Goal: Navigation & Orientation: Find specific page/section

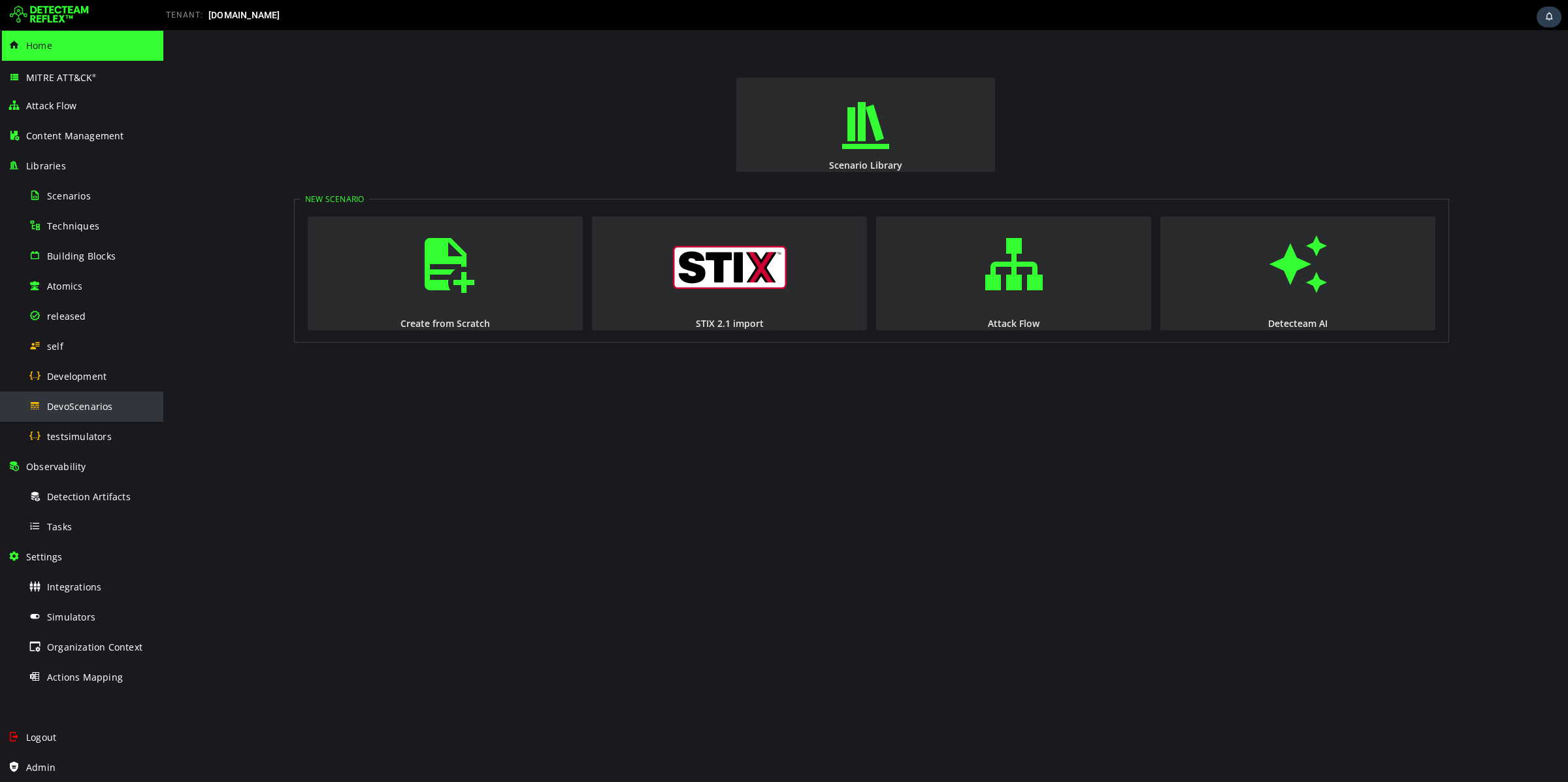
click at [103, 410] on span "DevoScenarios" at bounding box center [80, 406] width 66 height 13
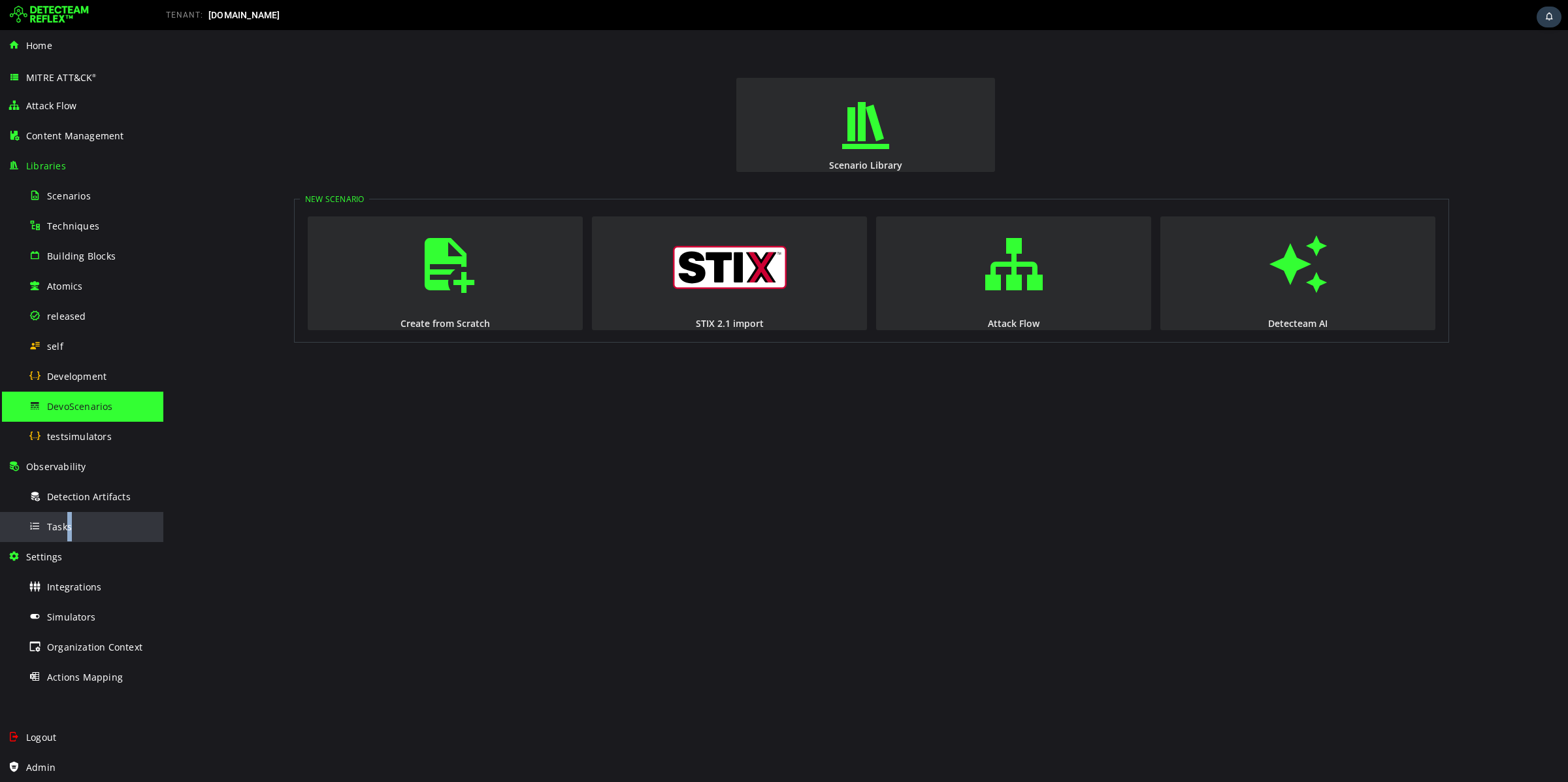
click at [69, 518] on div "Tasks" at bounding box center [92, 526] width 127 height 29
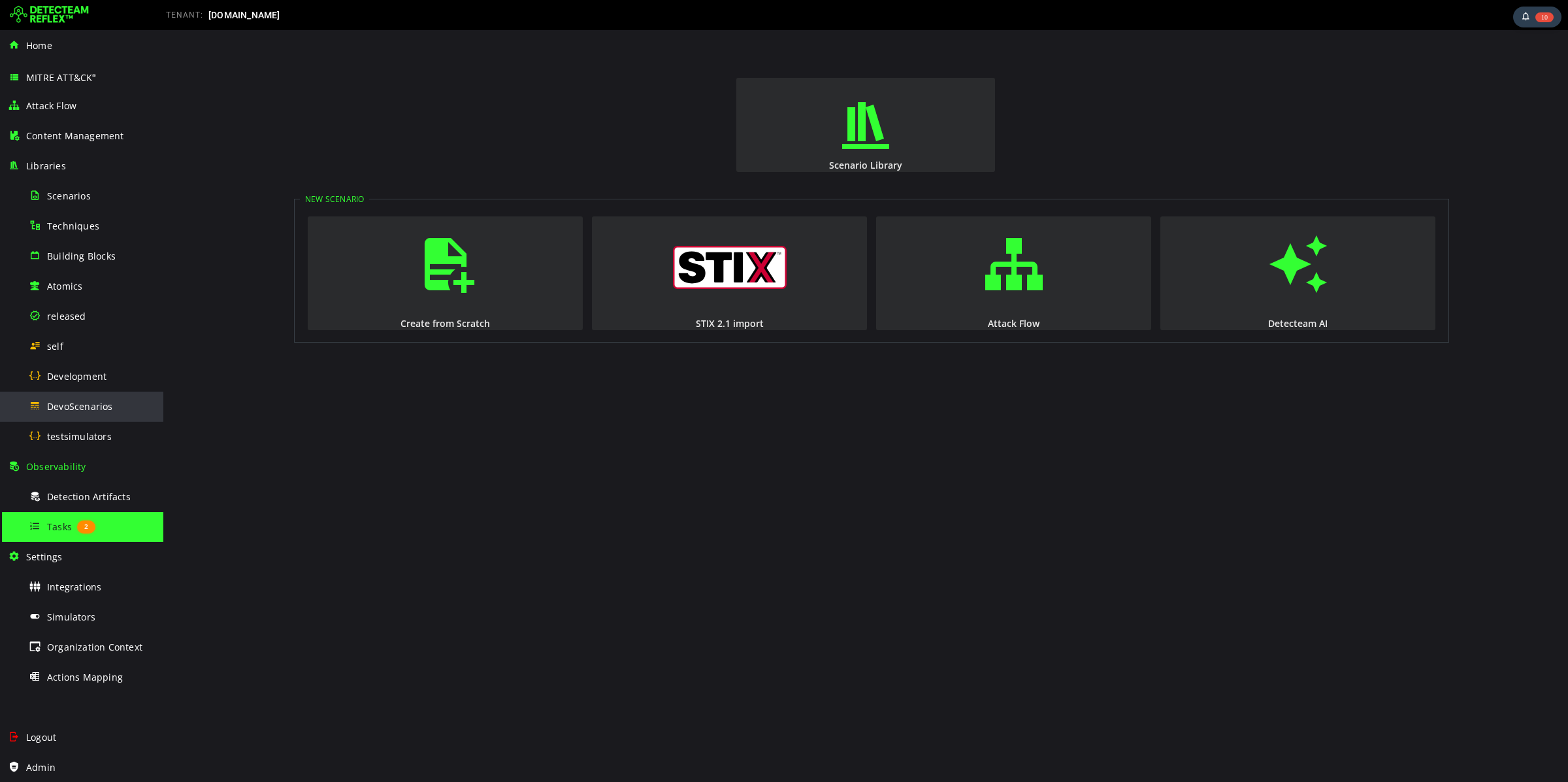
click at [95, 412] on span "DevoScenarios" at bounding box center [80, 406] width 66 height 13
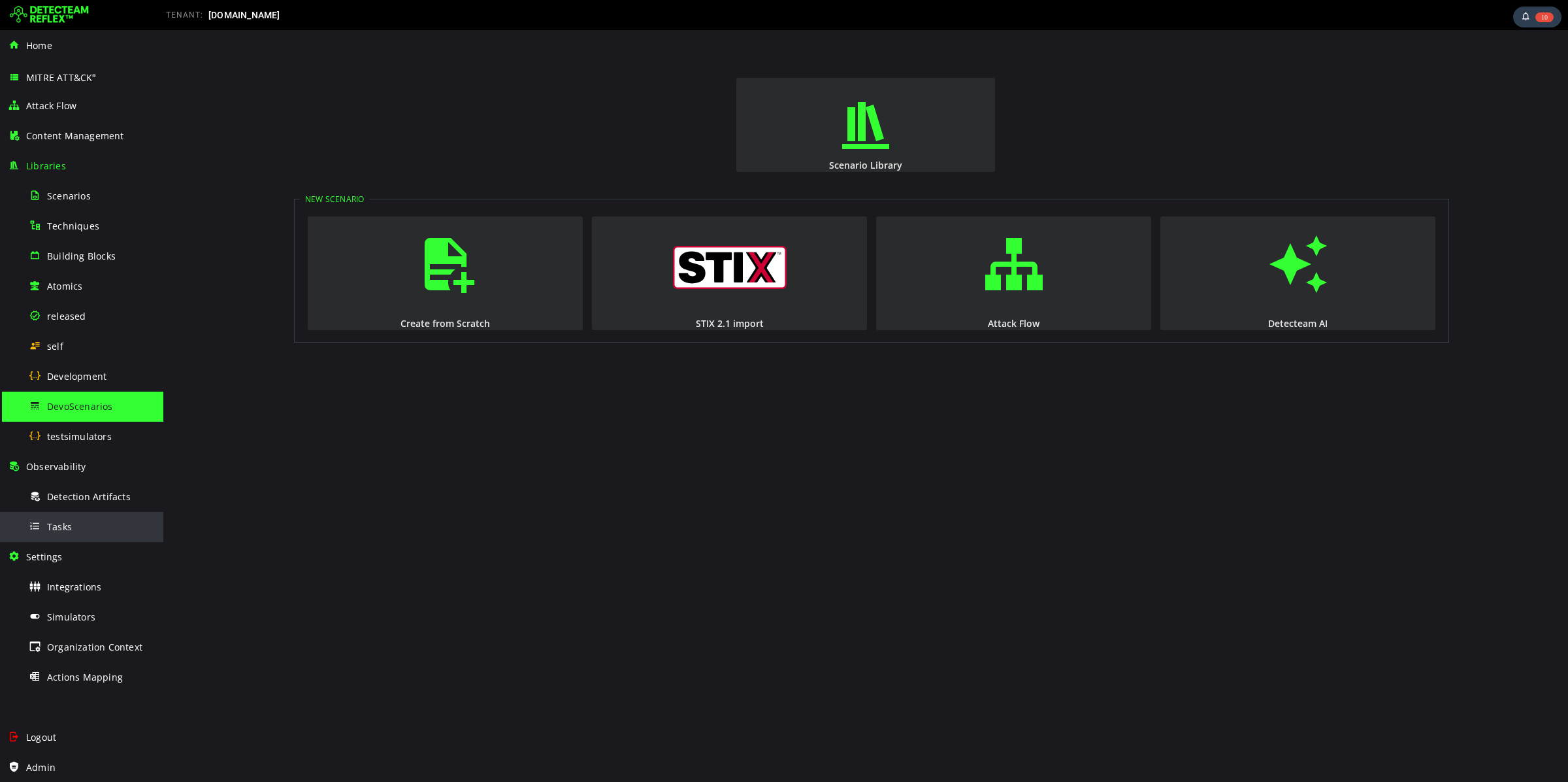
click at [82, 518] on div "Tasks" at bounding box center [92, 526] width 127 height 29
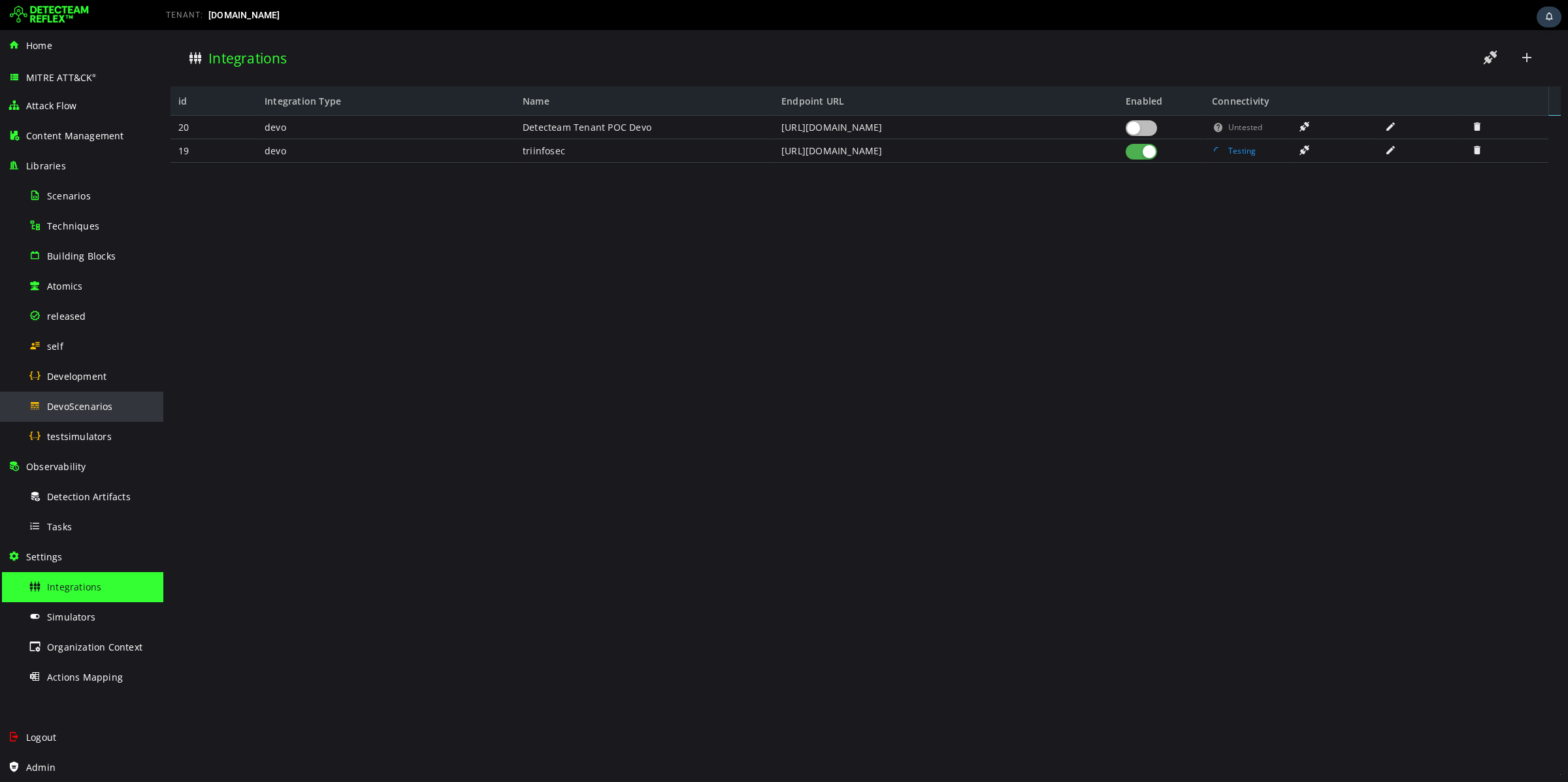
click at [79, 409] on span "DevoScenarios" at bounding box center [80, 406] width 66 height 13
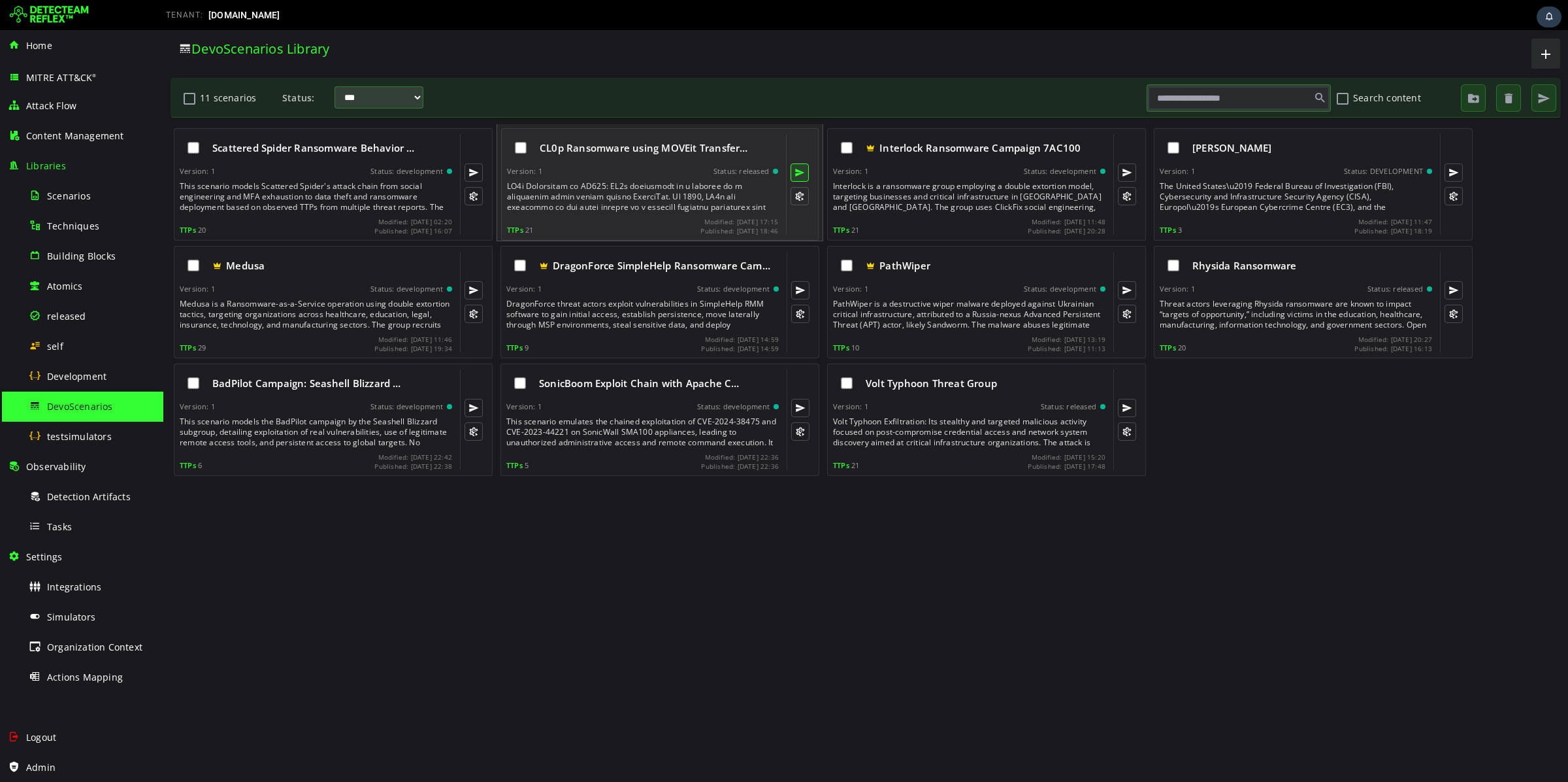
click at [800, 168] on button at bounding box center [800, 173] width 18 height 18
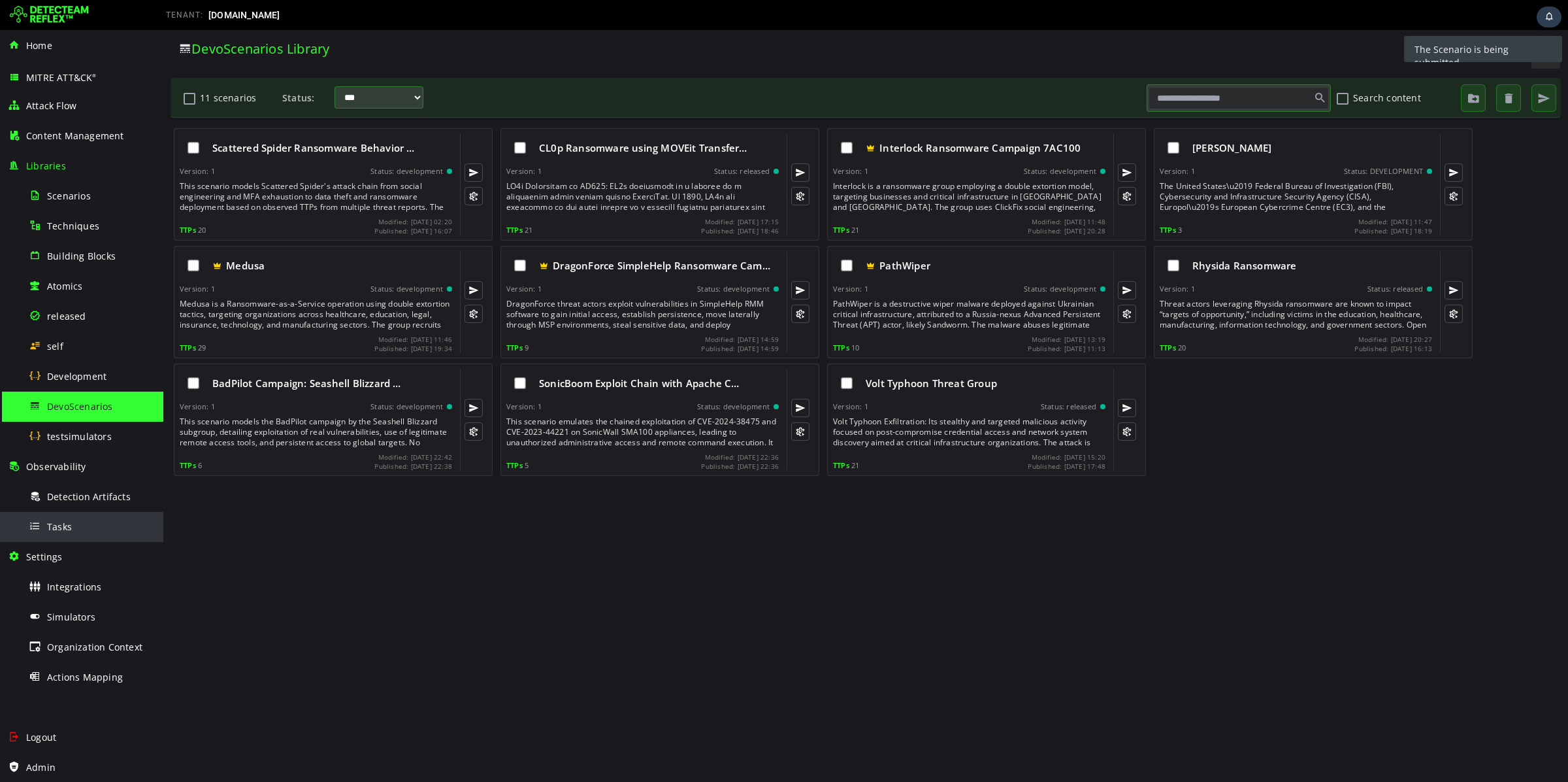
click at [73, 534] on div "Tasks" at bounding box center [92, 526] width 127 height 29
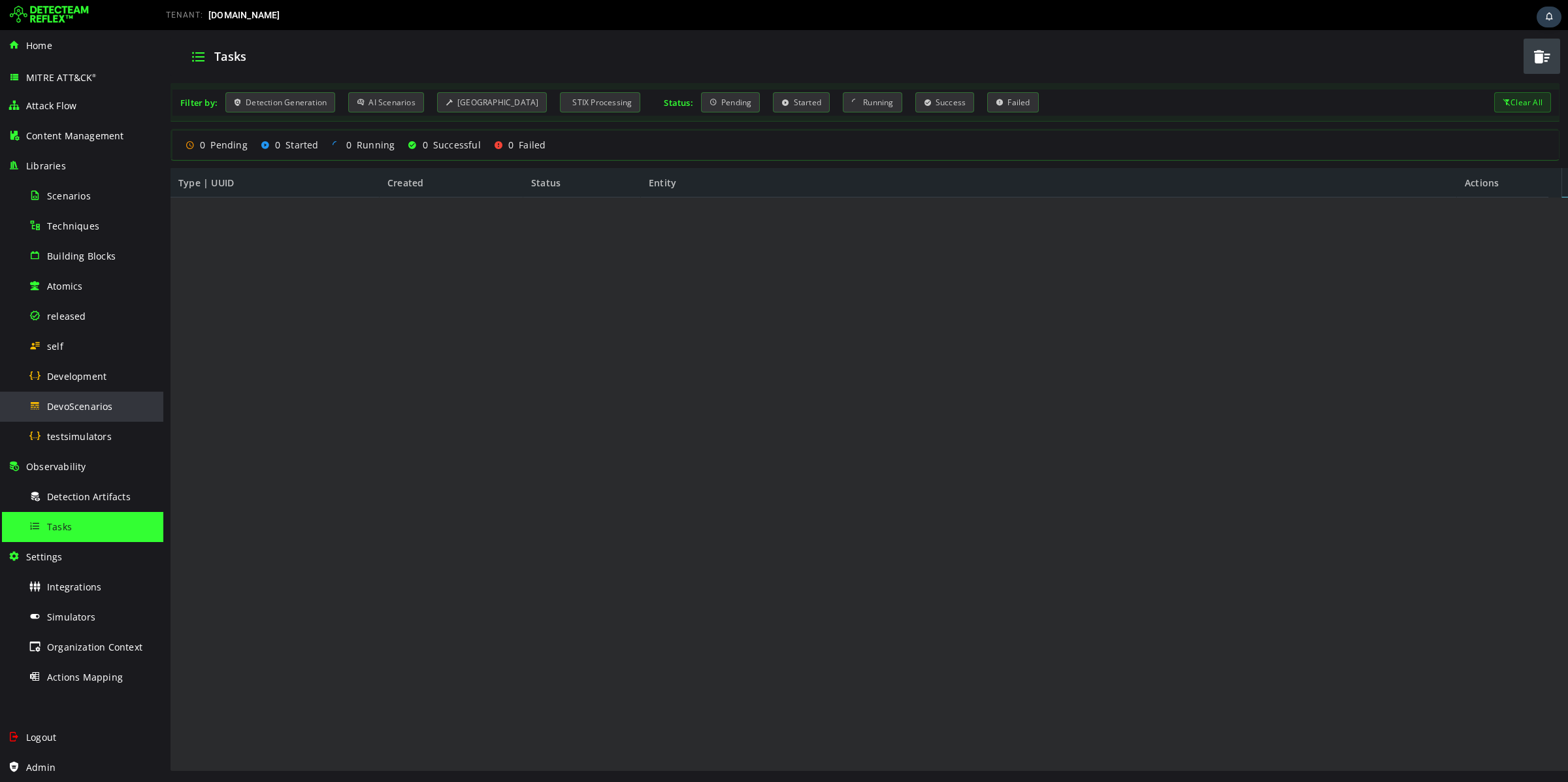
click at [95, 413] on div "DevoScenarios" at bounding box center [92, 406] width 127 height 29
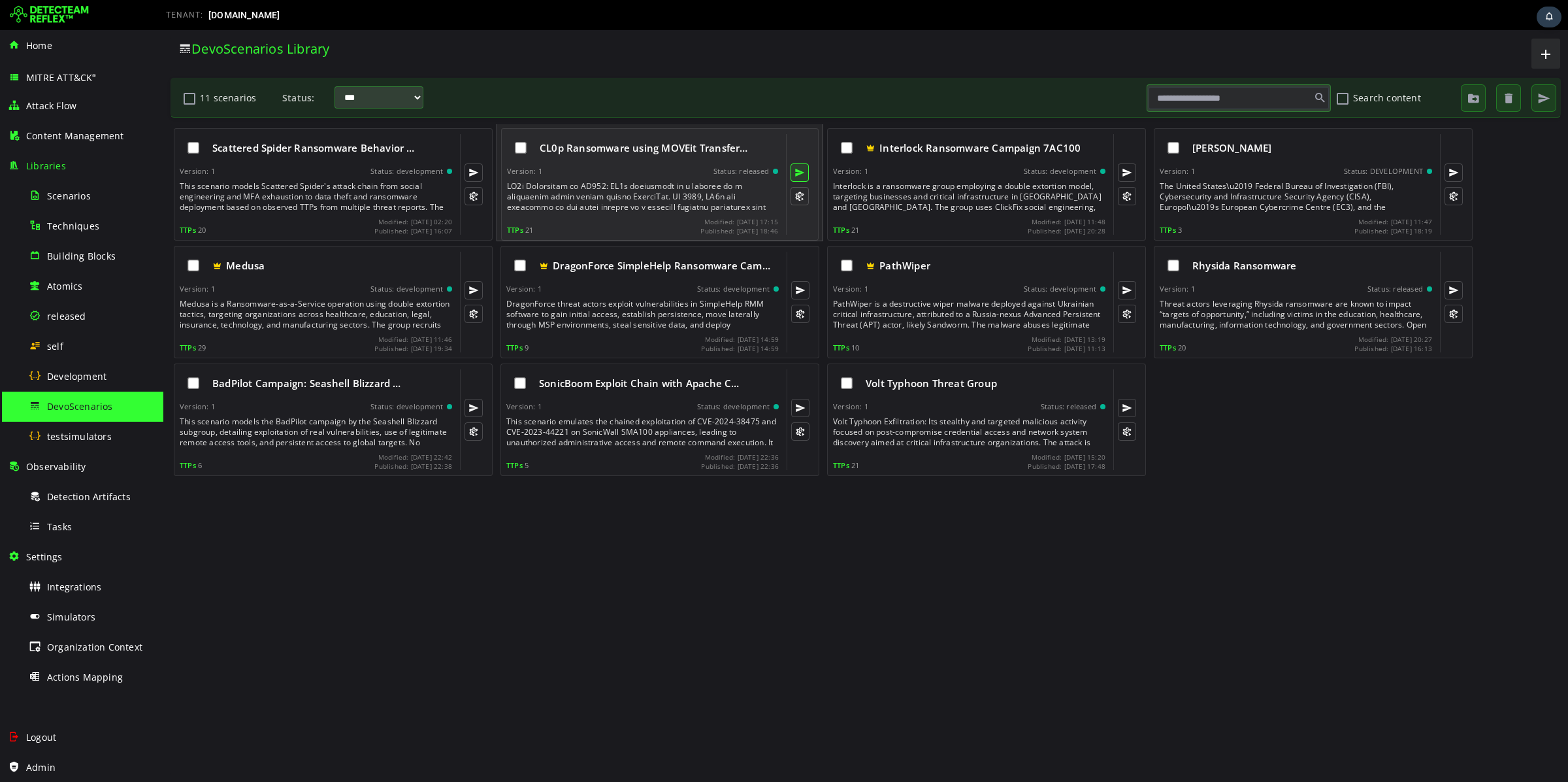
click at [796, 174] on button at bounding box center [800, 173] width 18 height 18
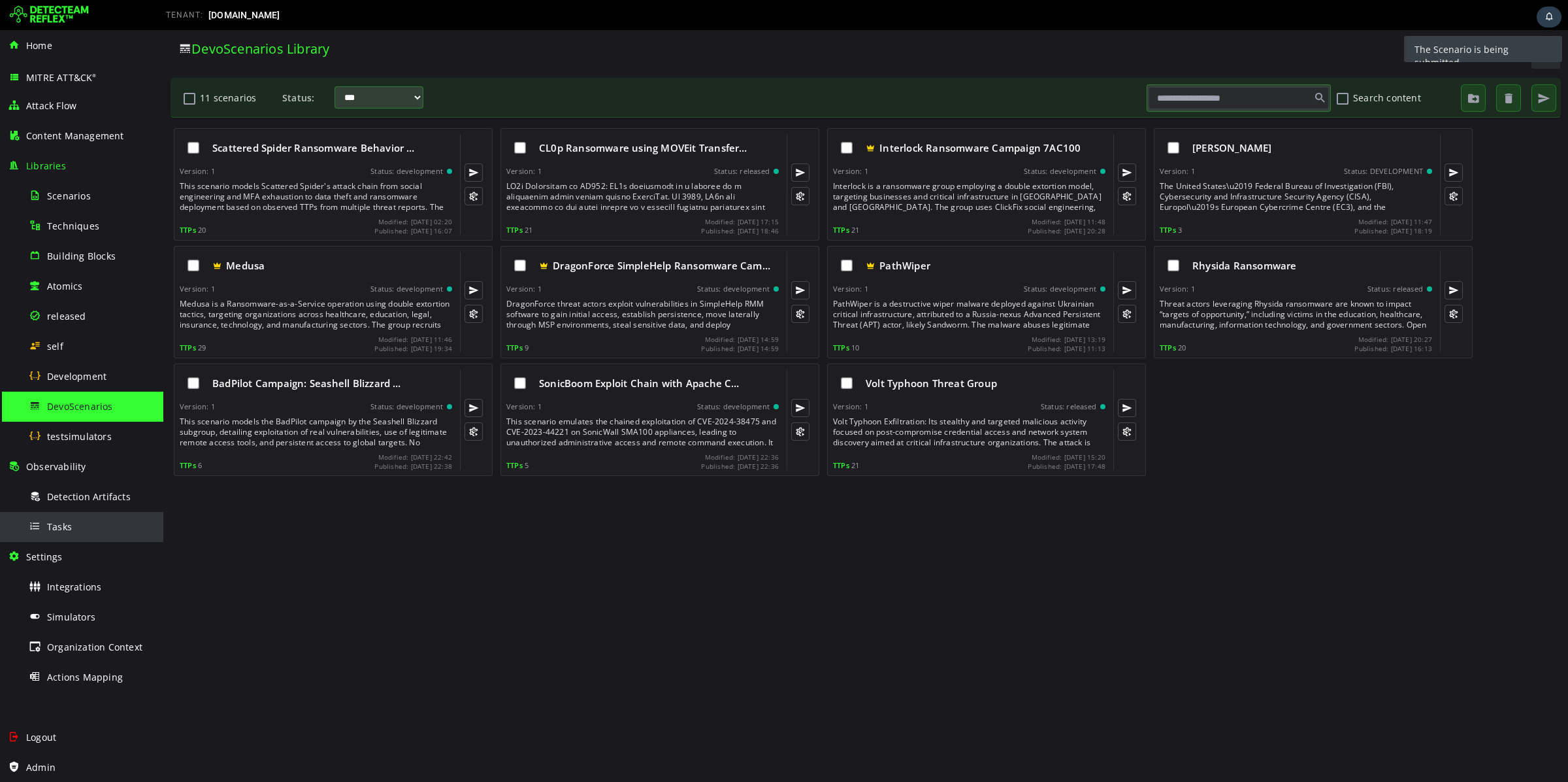
click at [86, 518] on div "Tasks" at bounding box center [92, 526] width 127 height 29
